Goal: Information Seeking & Learning: Learn about a topic

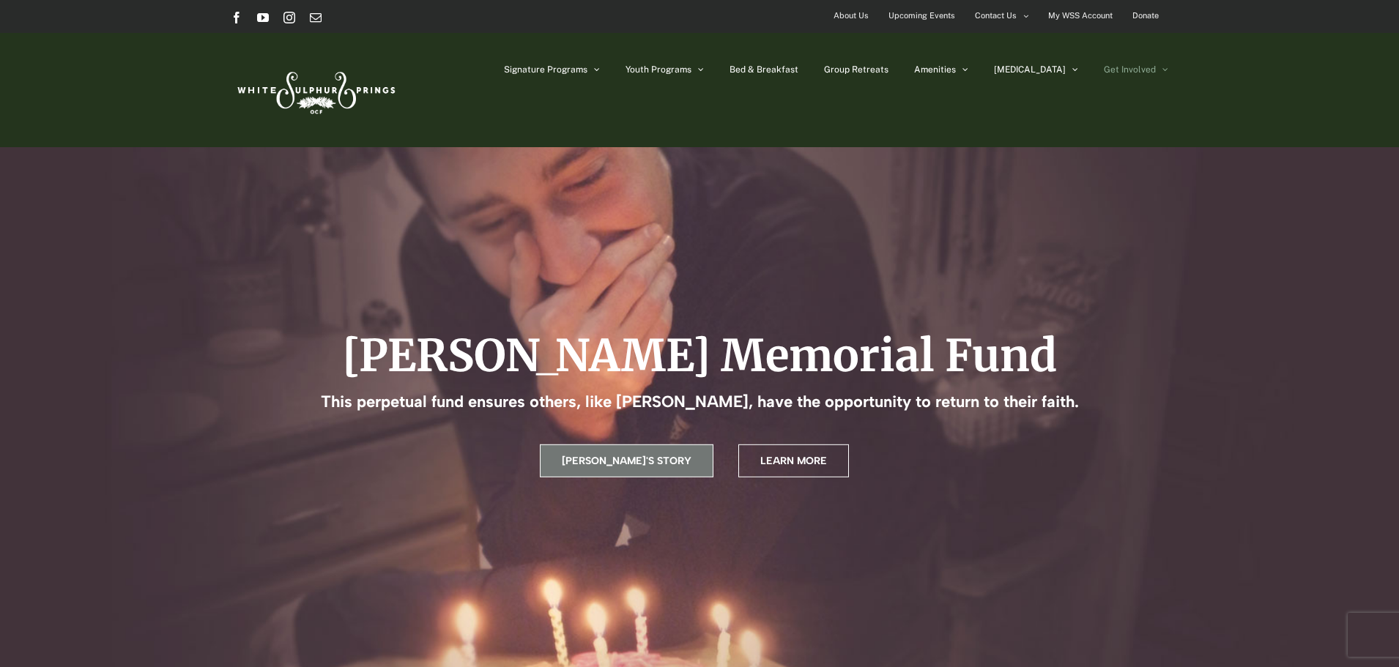
click at [618, 459] on span "[PERSON_NAME]'s Story" at bounding box center [627, 461] width 130 height 12
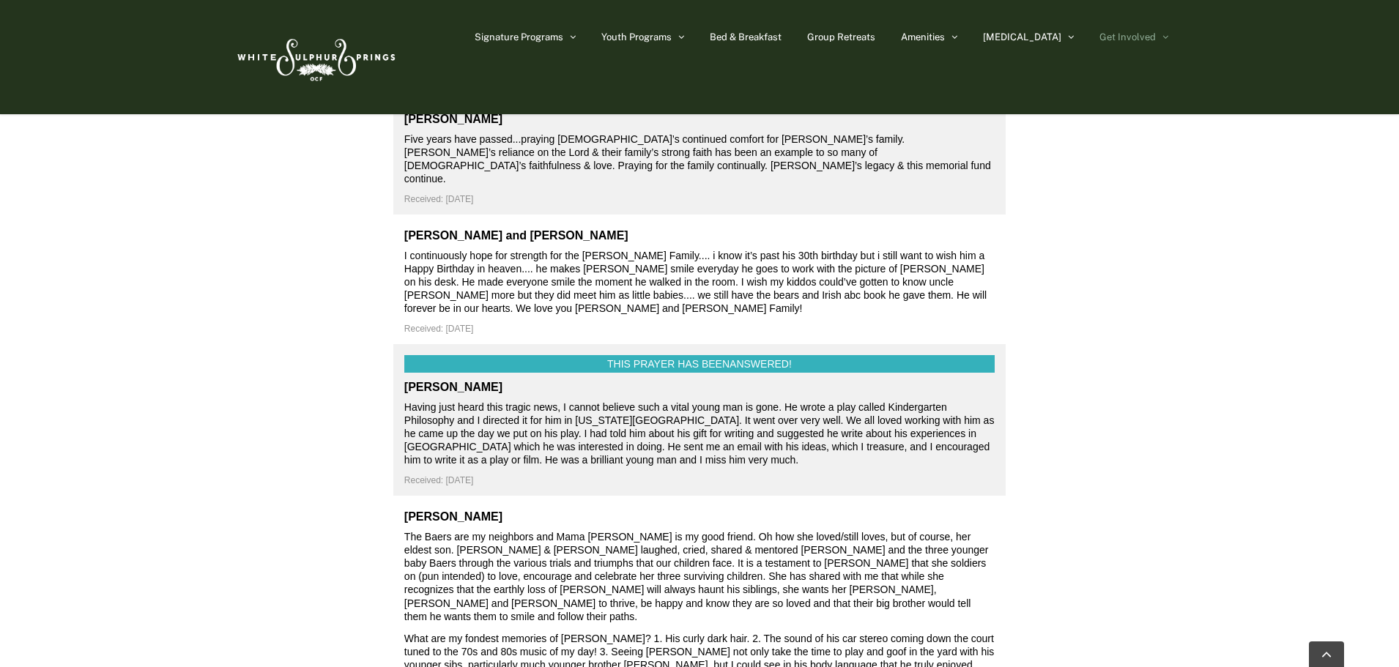
scroll to position [5405, 0]
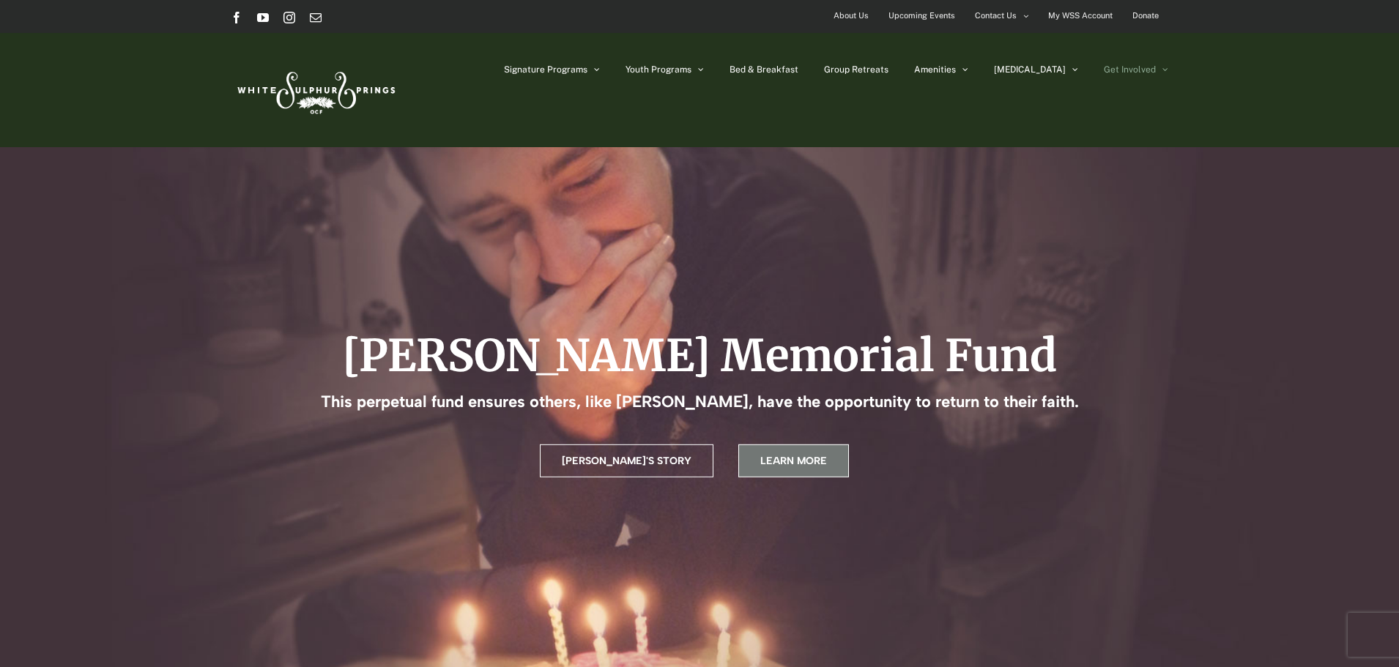
drag, startPoint x: 793, startPoint y: 469, endPoint x: 801, endPoint y: 465, distance: 8.9
click at [795, 469] on link "Learn More" at bounding box center [793, 461] width 111 height 33
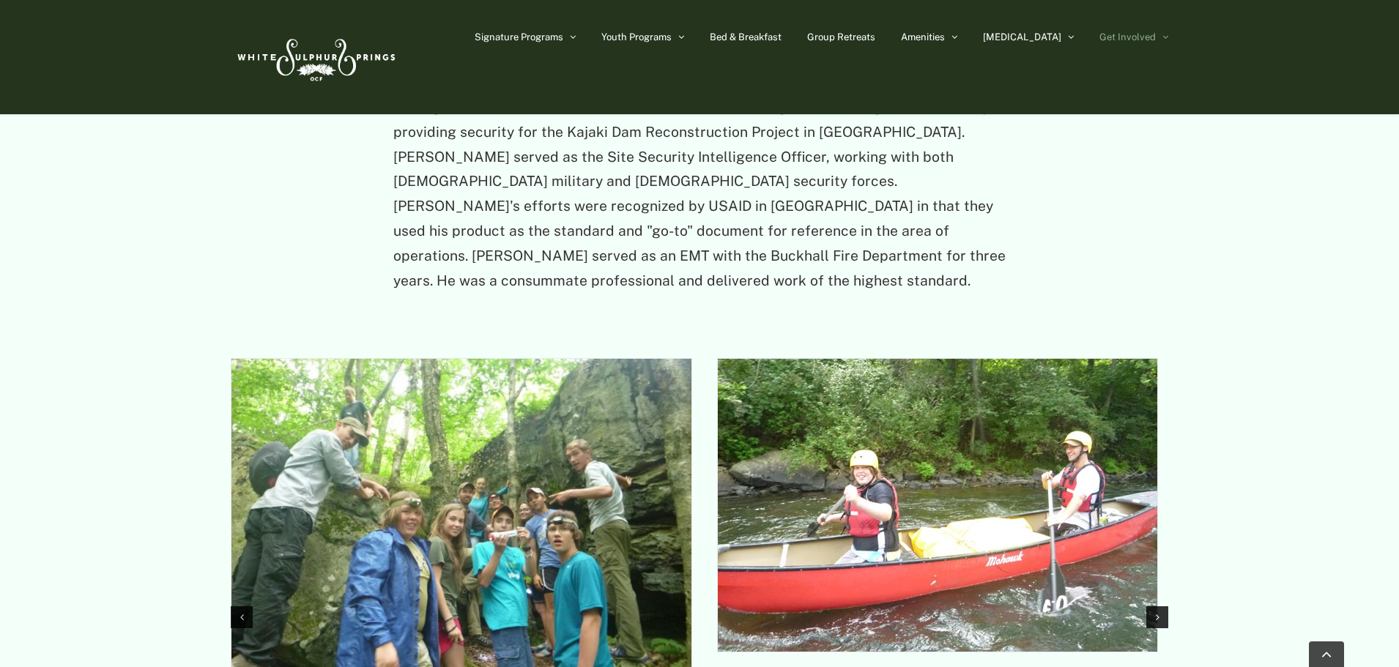
scroll to position [1711, 0]
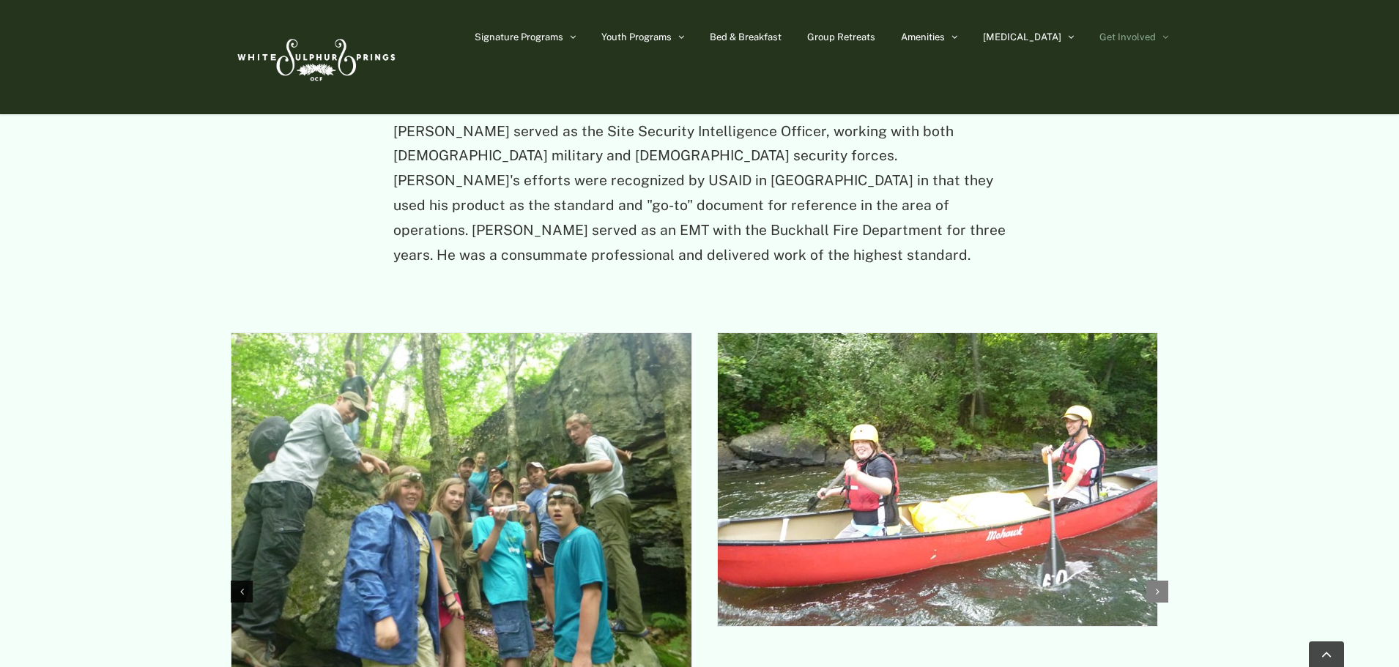
click at [1164, 581] on div "Next slide" at bounding box center [1157, 592] width 22 height 22
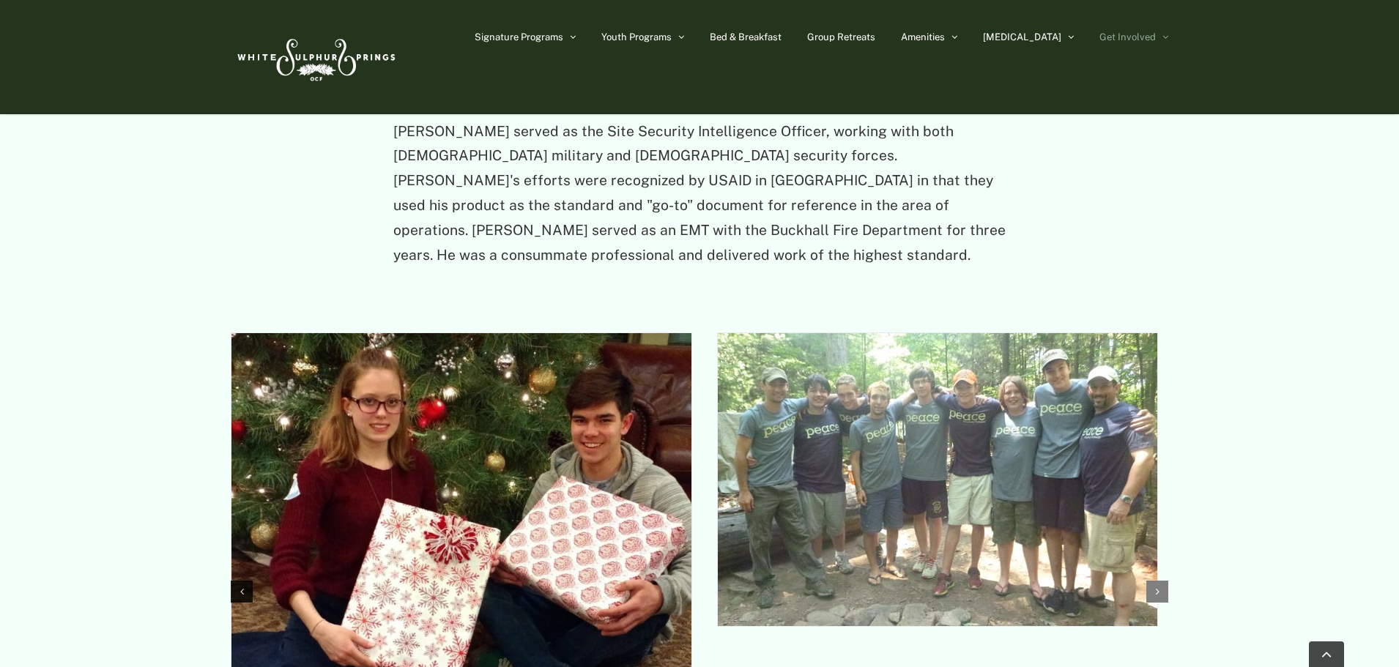
click at [1158, 587] on icon "Next slide" at bounding box center [1158, 592] width 4 height 10
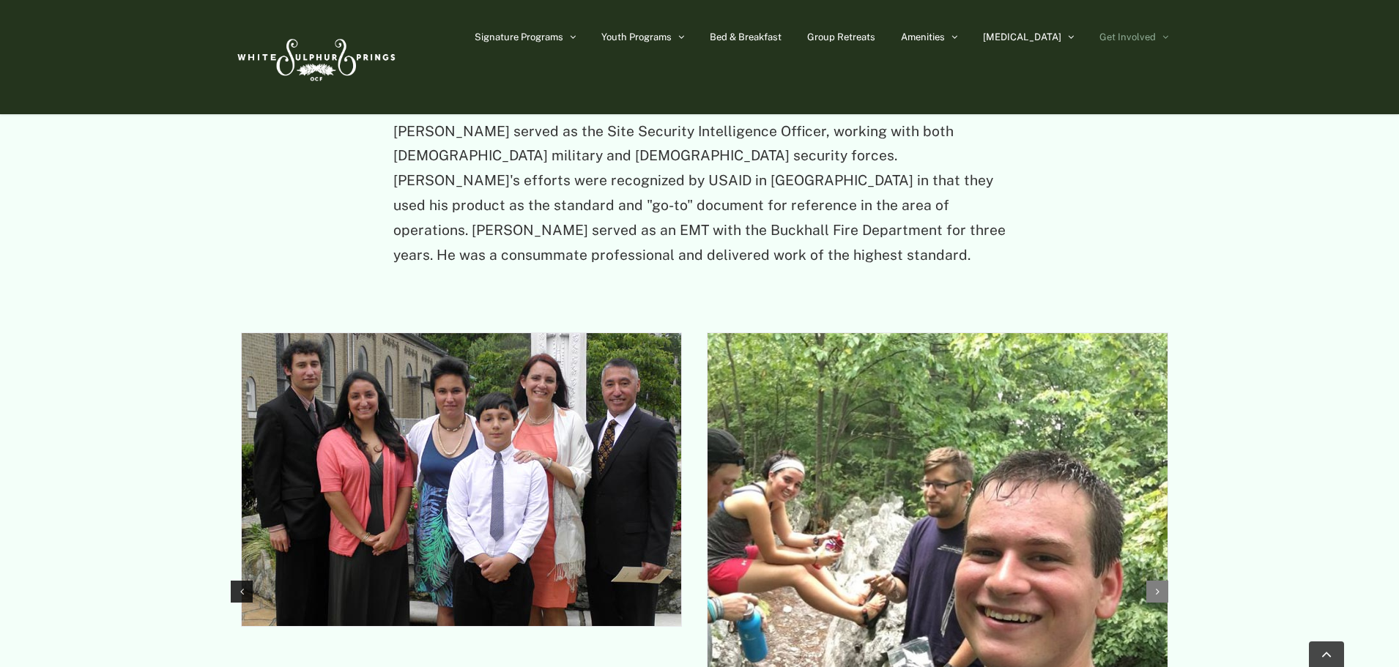
click at [1158, 587] on icon "Next slide" at bounding box center [1158, 592] width 4 height 10
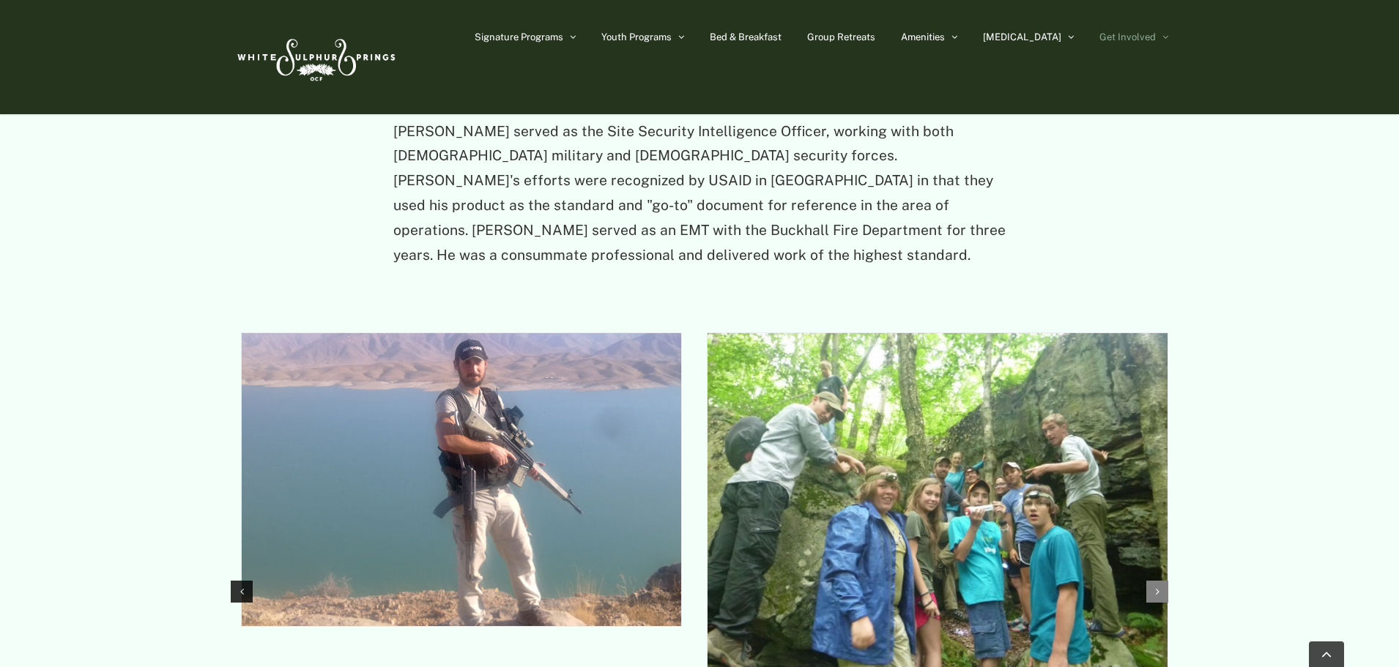
click at [1156, 587] on icon "Next slide" at bounding box center [1158, 592] width 4 height 10
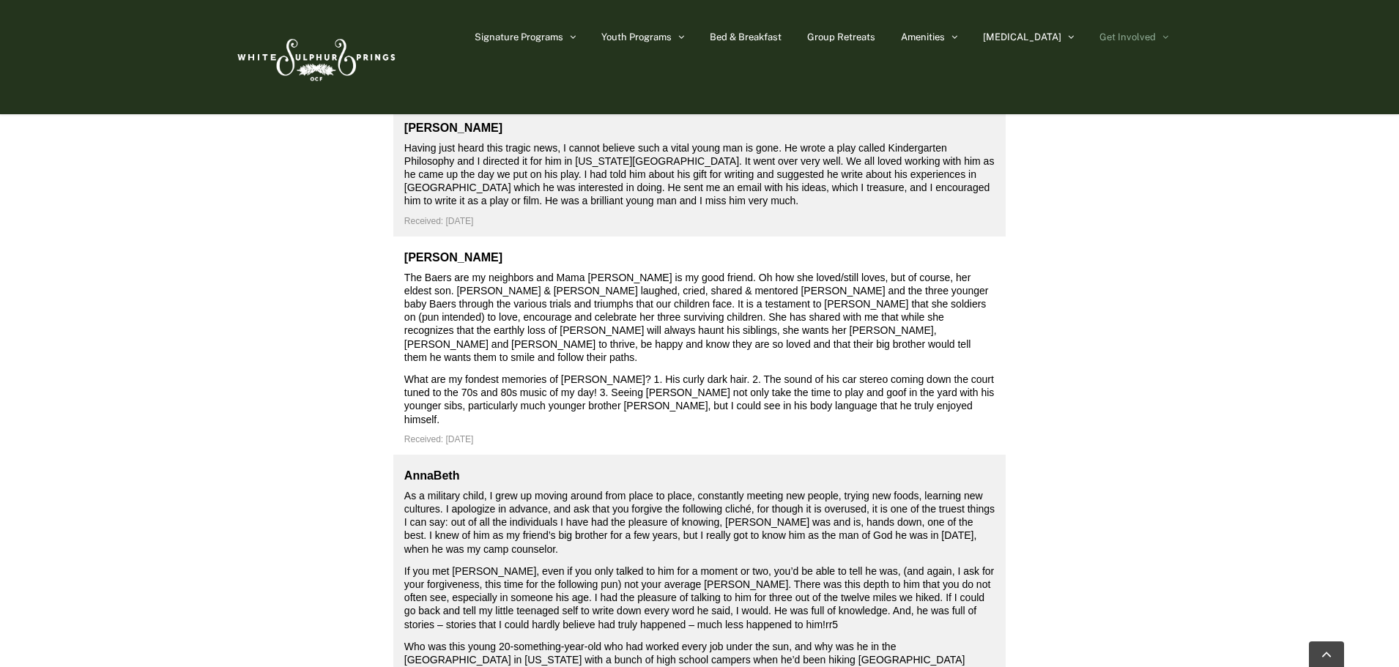
scroll to position [5593, 0]
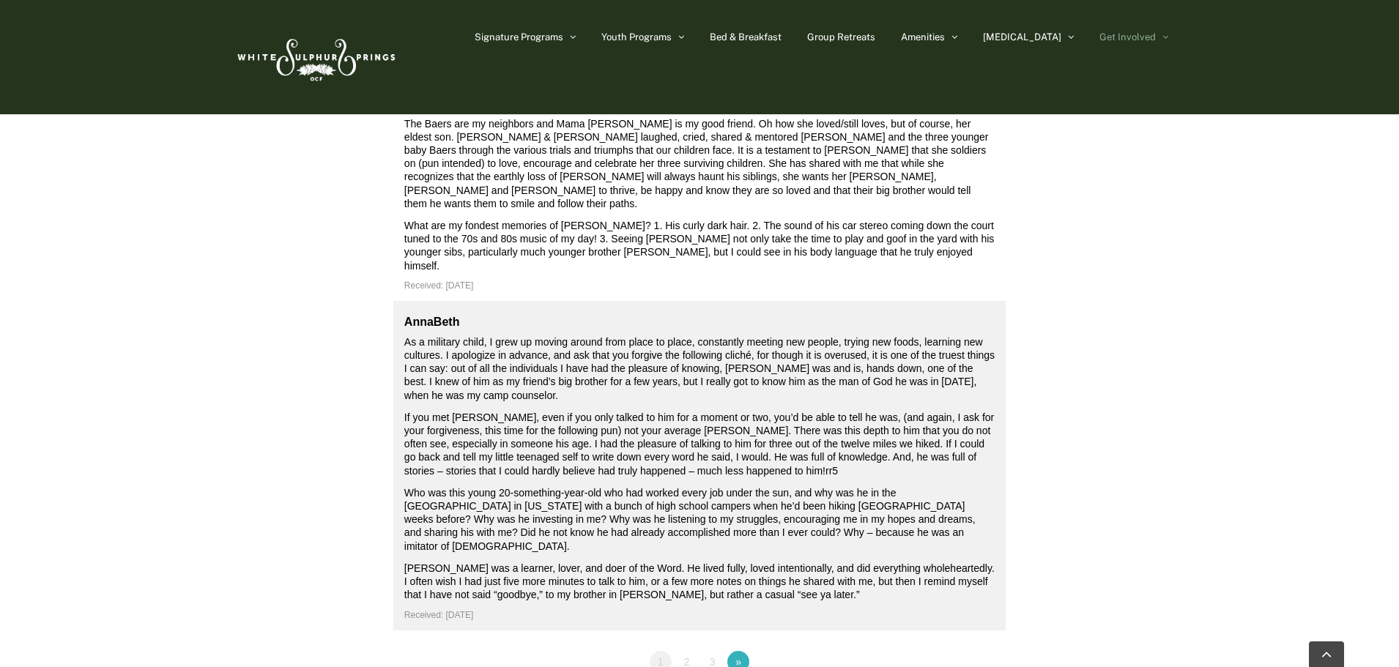
click at [744, 651] on link "More »" at bounding box center [738, 662] width 22 height 22
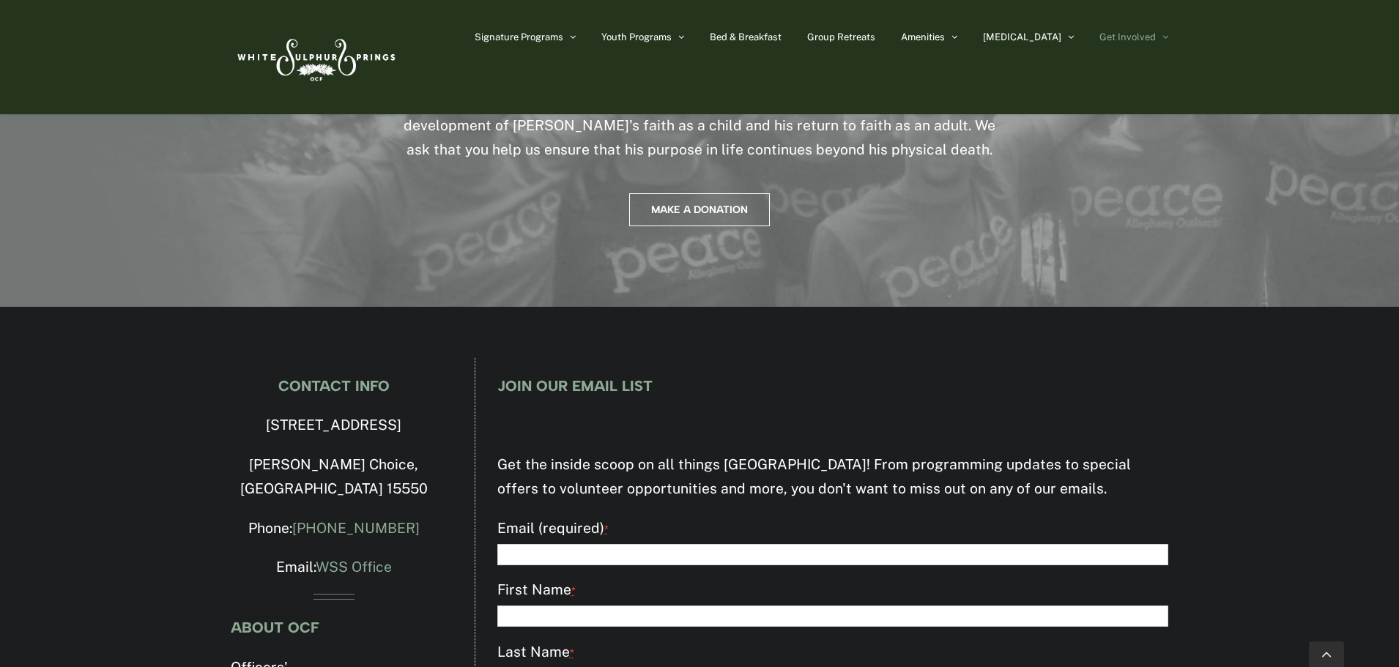
scroll to position [8192, 0]
